Goal: Check status: Check status

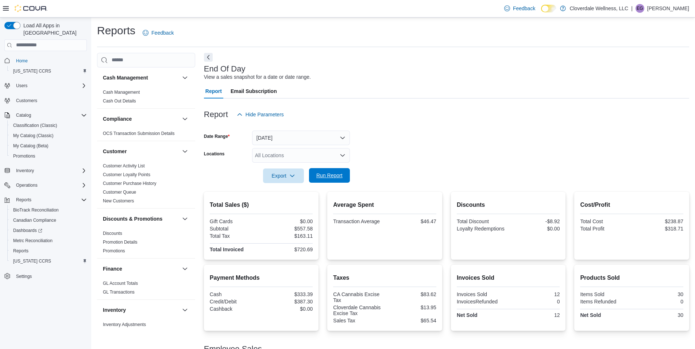
click at [337, 173] on span "Run Report" at bounding box center [329, 175] width 26 height 7
click at [327, 174] on span "Run Report" at bounding box center [329, 175] width 26 height 7
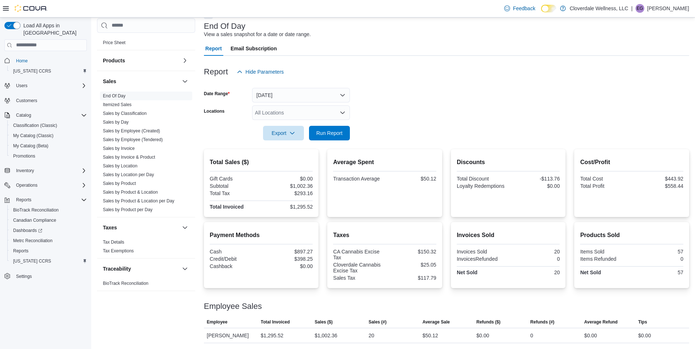
scroll to position [453, 0]
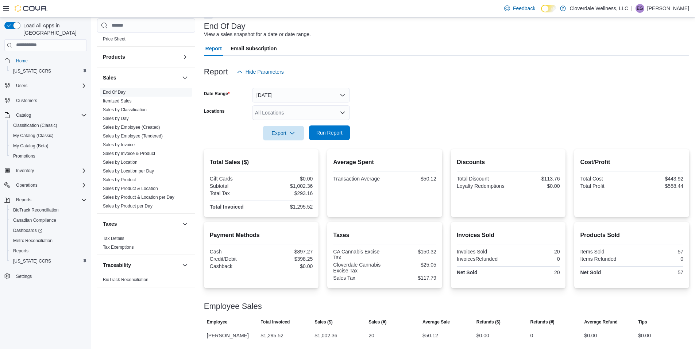
click at [329, 132] on span "Run Report" at bounding box center [329, 132] width 26 height 7
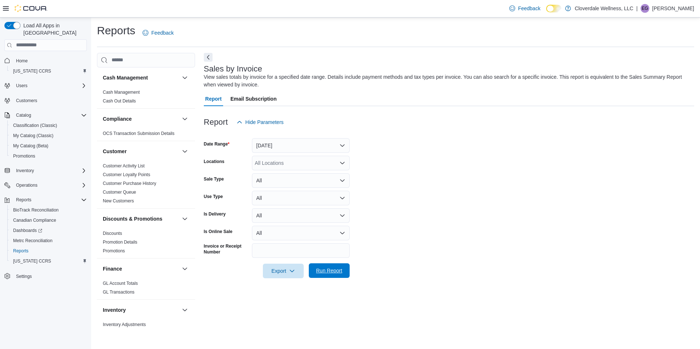
click at [329, 272] on span "Run Report" at bounding box center [329, 270] width 26 height 7
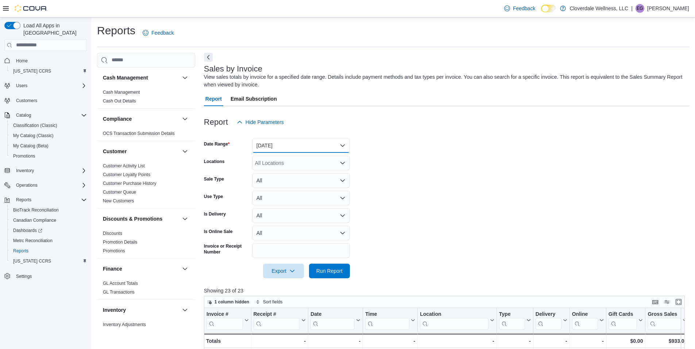
click at [342, 142] on button "[DATE]" at bounding box center [301, 145] width 98 height 15
click at [342, 147] on button "[DATE]" at bounding box center [301, 145] width 98 height 15
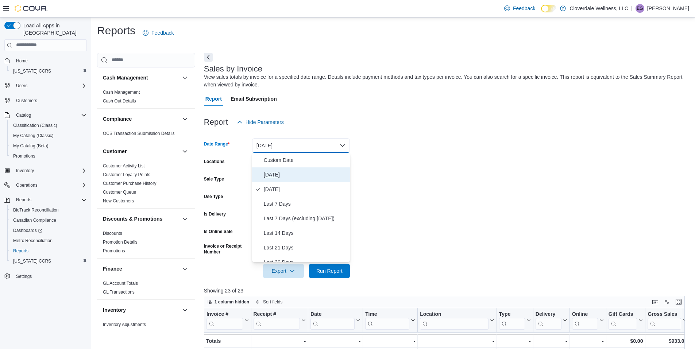
click at [282, 179] on button "[DATE]" at bounding box center [301, 174] width 98 height 15
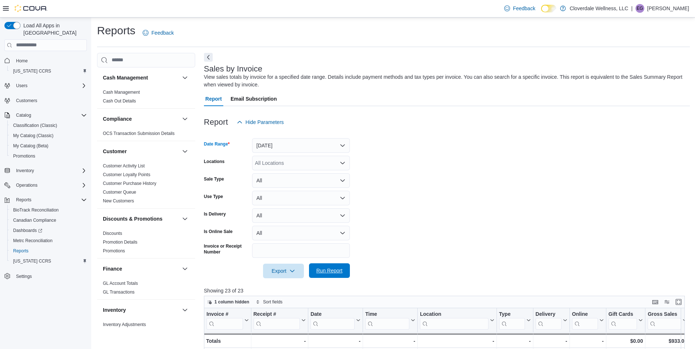
click at [325, 275] on span "Run Report" at bounding box center [329, 270] width 32 height 15
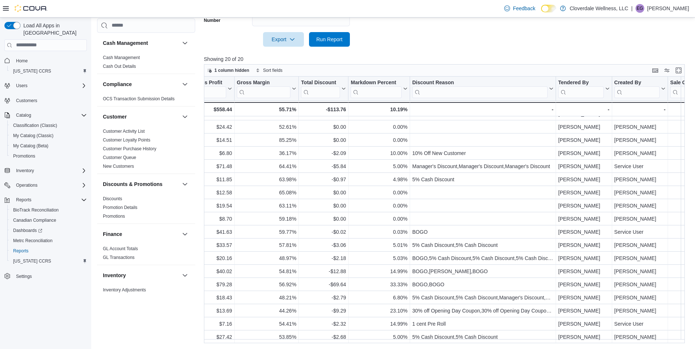
scroll to position [39, 613]
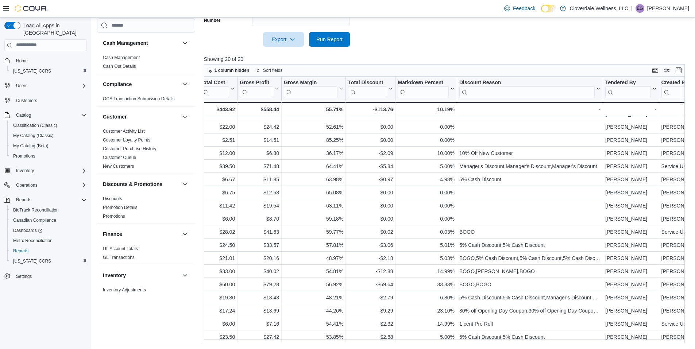
click at [396, 348] on div "Reports Feedback Cash Management Cash Management Cash Out Details Compliance OC…" at bounding box center [393, 67] width 604 height 563
drag, startPoint x: 396, startPoint y: 348, endPoint x: 364, endPoint y: 346, distance: 32.5
click at [364, 347] on div "Reports Feedback Cash Management Cash Management Cash Out Details Compliance OC…" at bounding box center [393, 67] width 604 height 563
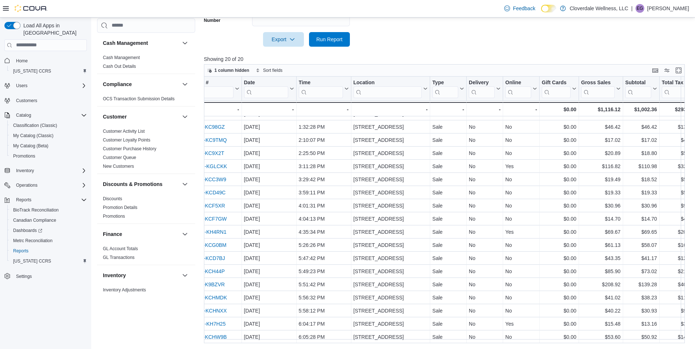
scroll to position [39, 51]
